Goal: Task Accomplishment & Management: Manage account settings

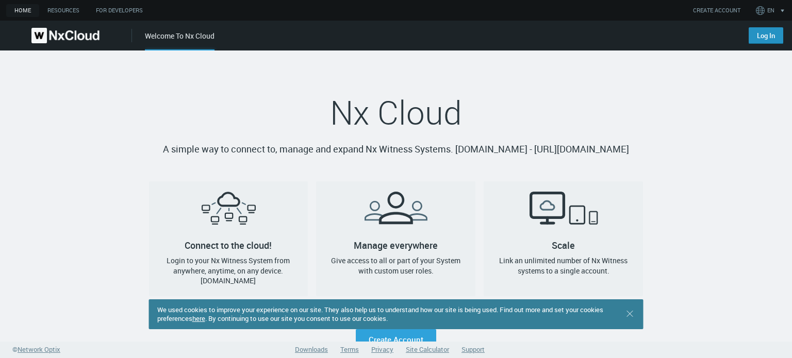
click at [758, 34] on link "Log In" at bounding box center [766, 35] width 35 height 17
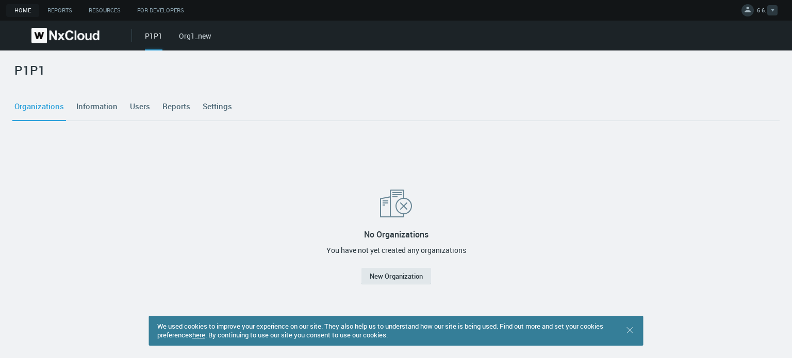
drag, startPoint x: 769, startPoint y: 5, endPoint x: 766, endPoint y: 11, distance: 6.9
click at [769, 5] on button "6 6." at bounding box center [759, 10] width 45 height 21
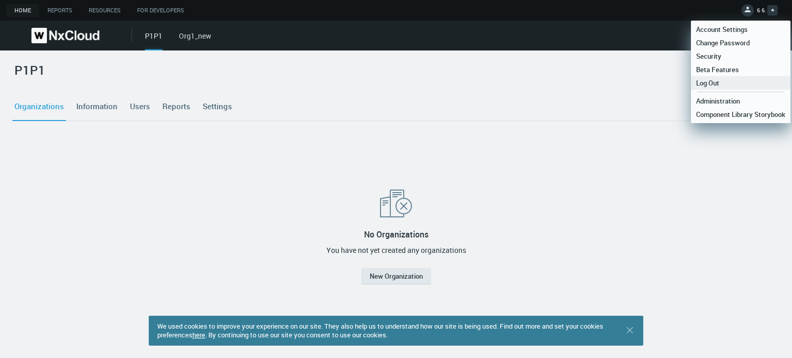
click at [719, 82] on span "Log Out" at bounding box center [708, 82] width 34 height 9
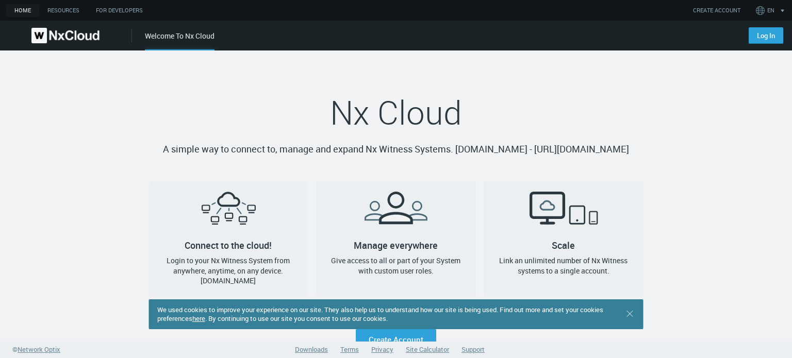
click at [205, 319] on link "here" at bounding box center [198, 318] width 13 height 9
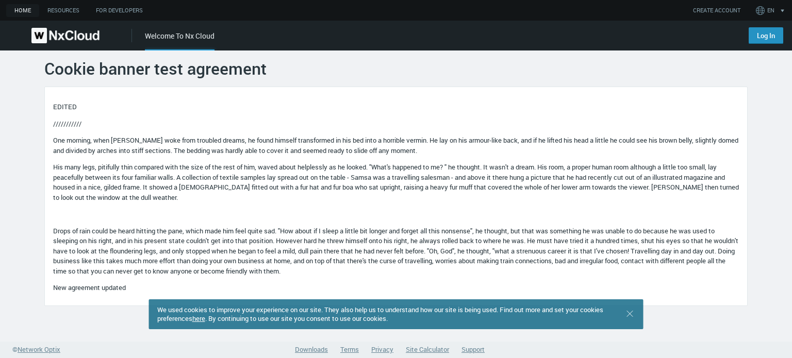
click at [759, 42] on link "Log In" at bounding box center [766, 35] width 35 height 17
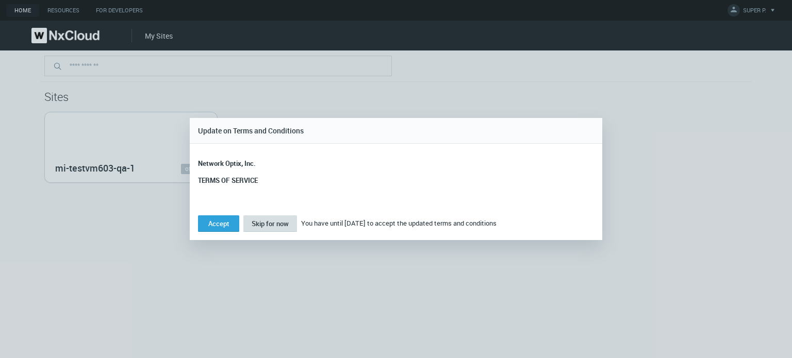
click at [281, 224] on span "Skip for now" at bounding box center [270, 223] width 37 height 9
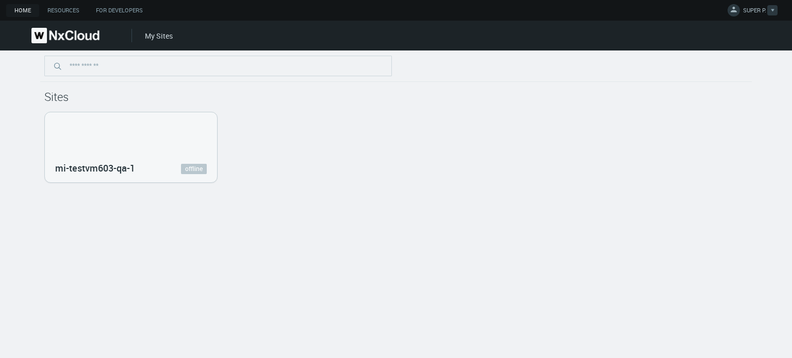
click at [764, 12] on span "SUPER P." at bounding box center [754, 12] width 23 height 12
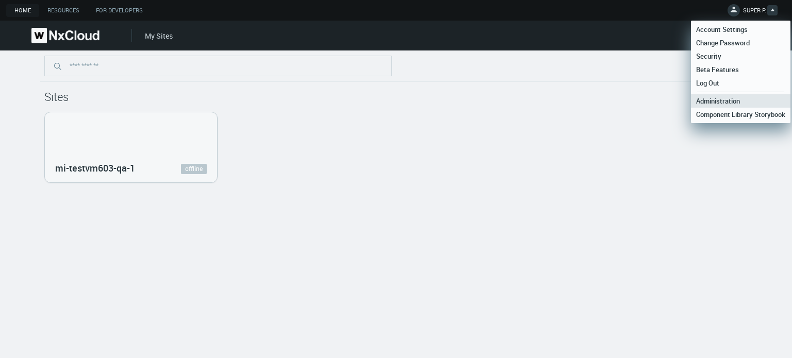
click at [710, 97] on span "Administration" at bounding box center [718, 100] width 54 height 9
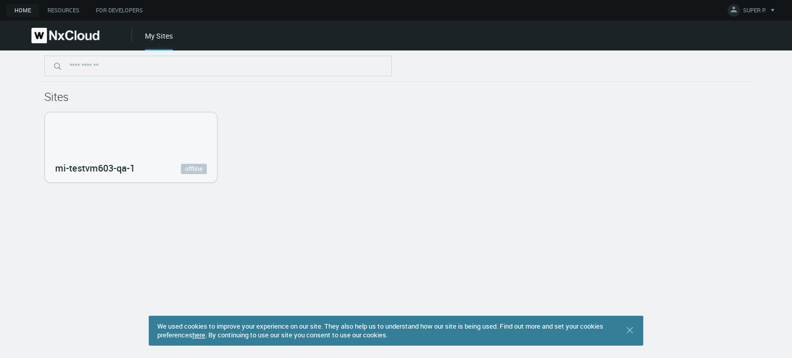
click at [313, 185] on div "Sites mi-testvm603-qa-1 offline" at bounding box center [396, 205] width 792 height 308
